Goal: Navigation & Orientation: Understand site structure

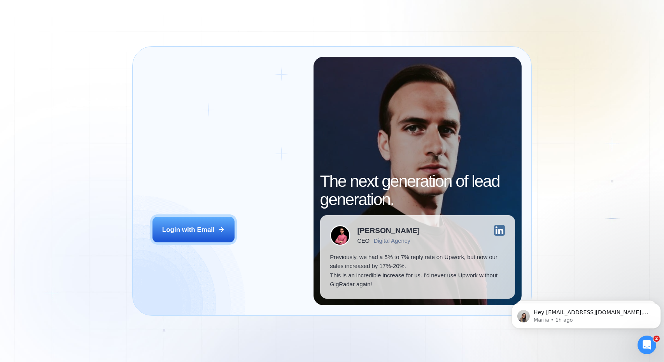
click at [556, 109] on div "Login ‍ Welcome to GigRadar. AI Business Manager for Agencies Login with Email …" at bounding box center [332, 181] width 664 height 362
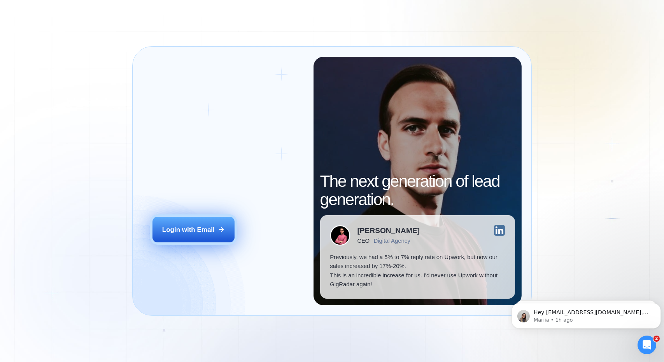
click at [172, 232] on div "Login with Email" at bounding box center [188, 230] width 53 height 9
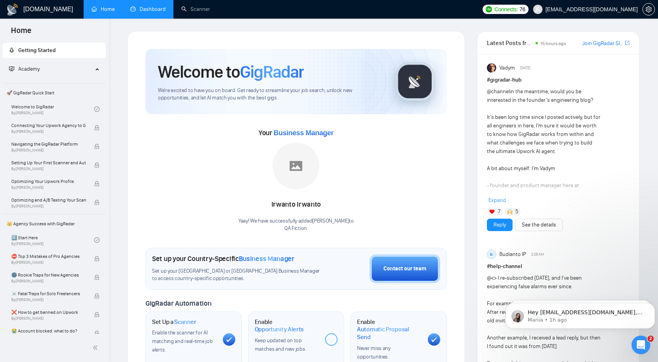
click at [157, 6] on link "Dashboard" at bounding box center [147, 9] width 35 height 7
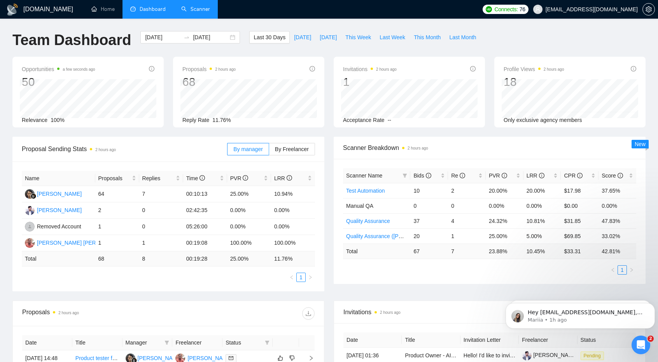
click at [201, 9] on link "Scanner" at bounding box center [195, 9] width 29 height 7
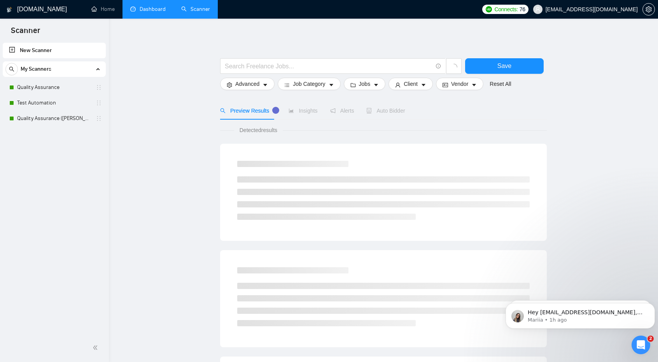
click at [152, 10] on link "Dashboard" at bounding box center [147, 9] width 35 height 7
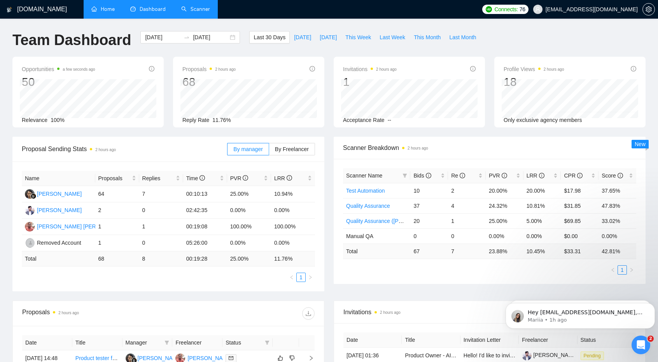
click at [103, 10] on link "Home" at bounding box center [102, 9] width 23 height 7
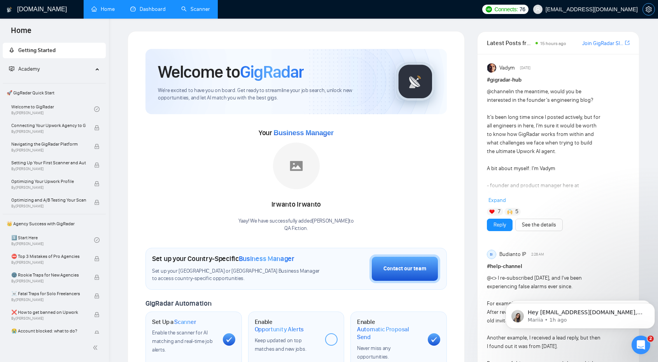
click at [650, 12] on icon "setting" at bounding box center [649, 9] width 6 height 6
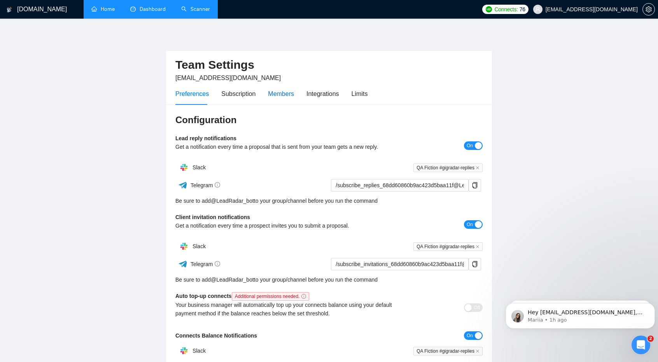
click at [284, 91] on div "Members" at bounding box center [281, 94] width 26 height 10
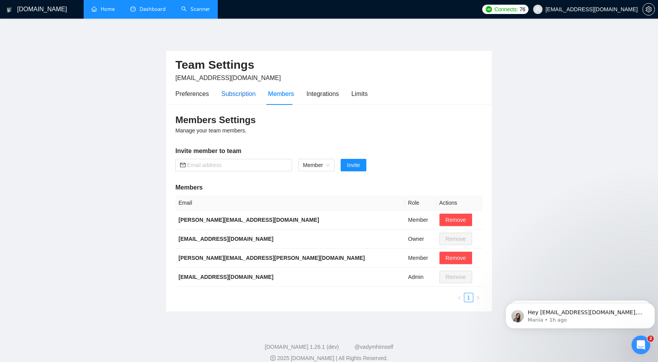
click at [242, 93] on div "Subscription" at bounding box center [238, 94] width 34 height 10
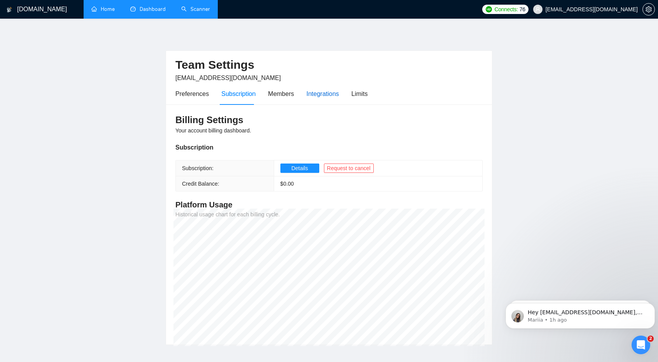
click at [331, 97] on div "Integrations" at bounding box center [322, 94] width 33 height 10
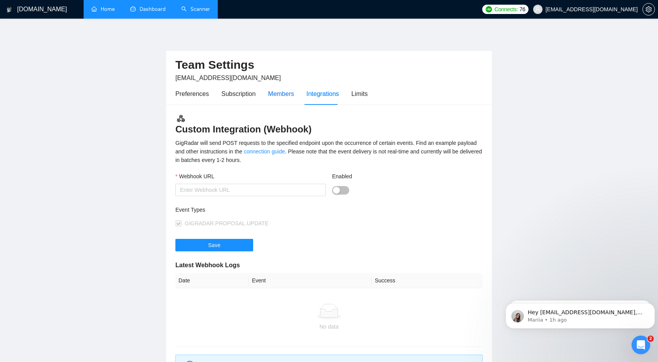
click at [277, 96] on div "Members" at bounding box center [281, 94] width 26 height 10
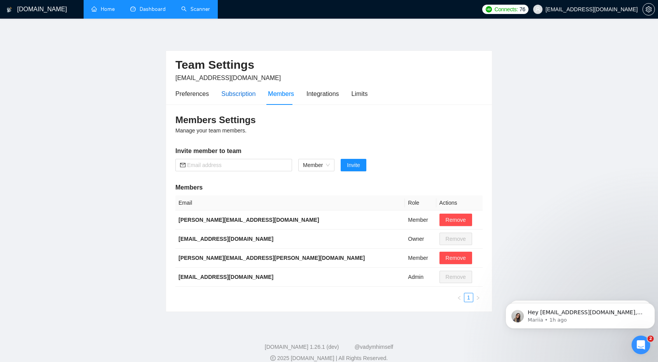
click at [229, 97] on div "Subscription" at bounding box center [238, 94] width 34 height 10
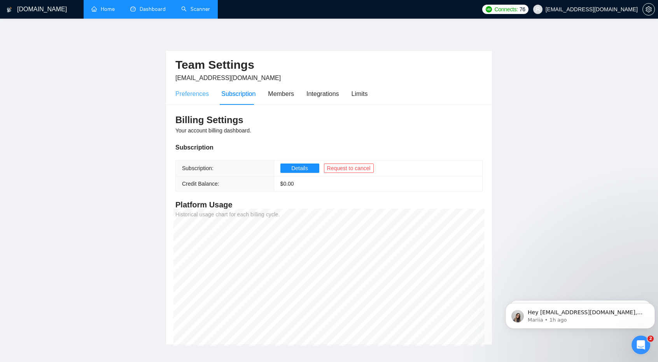
click at [196, 99] on div "Preferences" at bounding box center [191, 94] width 33 height 22
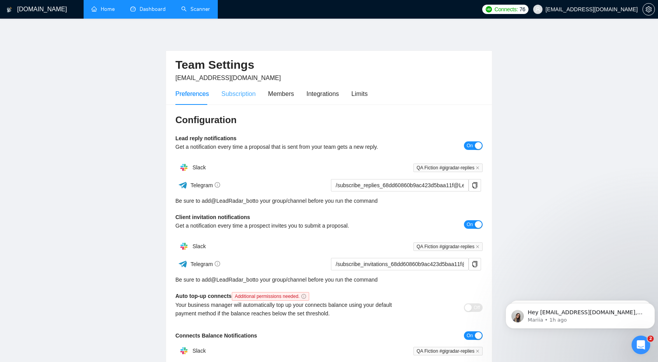
click at [245, 99] on div "Subscription" at bounding box center [238, 94] width 34 height 22
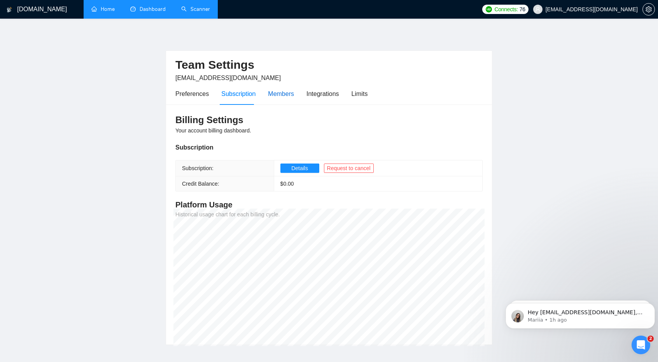
click at [277, 93] on div "Members" at bounding box center [281, 94] width 26 height 10
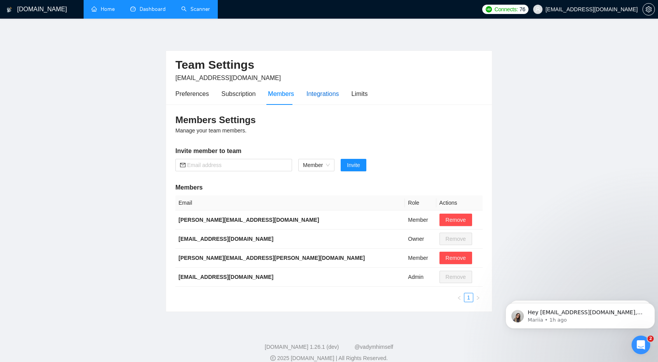
click at [327, 95] on div "Integrations" at bounding box center [322, 94] width 33 height 10
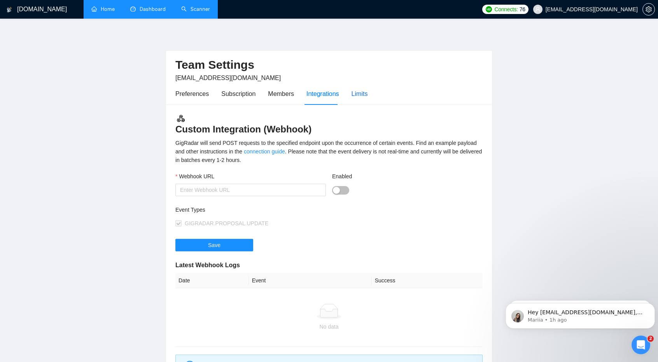
click at [352, 95] on div "Limits" at bounding box center [360, 94] width 16 height 10
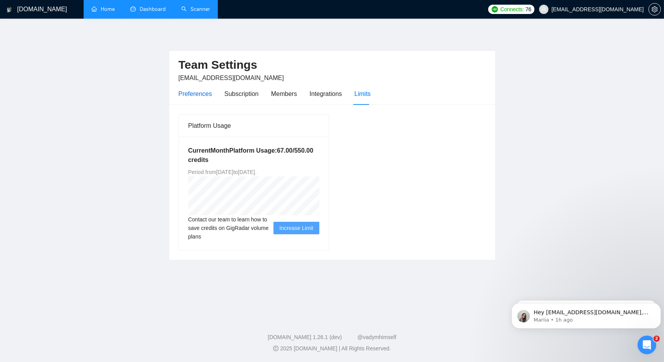
click at [205, 89] on div "Preferences" at bounding box center [195, 94] width 33 height 10
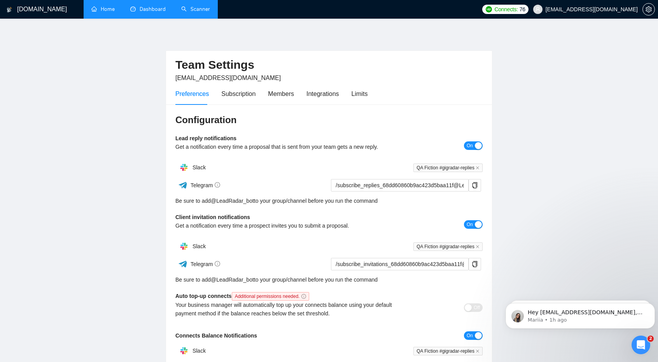
click at [104, 11] on link "Home" at bounding box center [102, 9] width 23 height 7
